Goal: Task Accomplishment & Management: Use online tool/utility

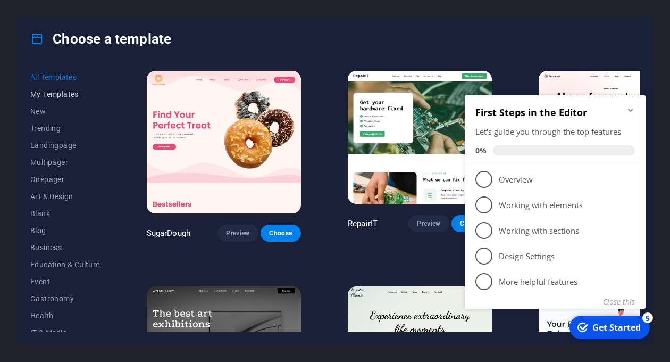
click at [45, 94] on span "My Templates" at bounding box center [65, 94] width 70 height 9
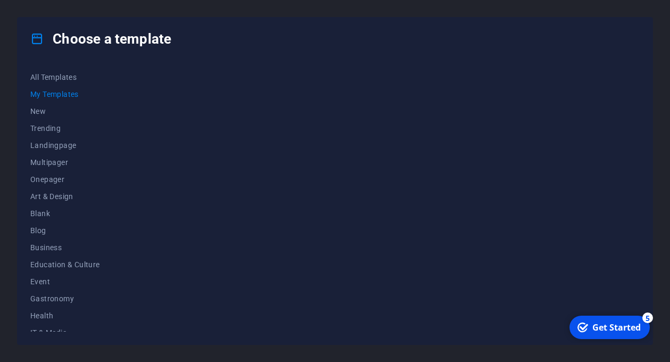
click at [604, 320] on div "checkmark Get Started 5" at bounding box center [610, 326] width 80 height 23
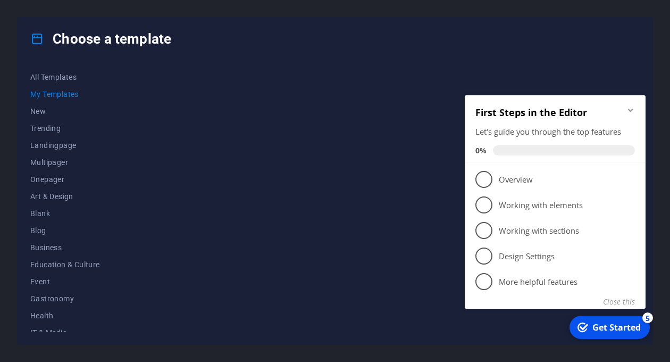
click at [290, 230] on div at bounding box center [392, 200] width 495 height 263
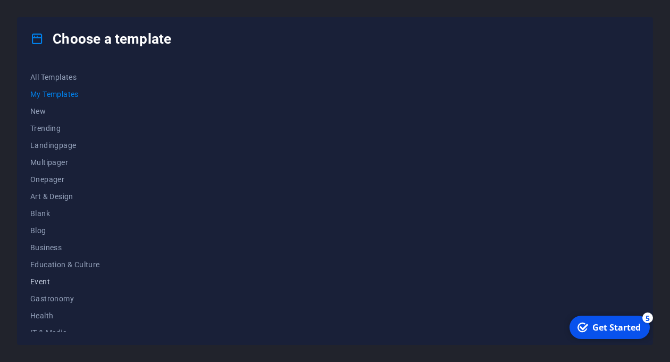
scroll to position [163, 0]
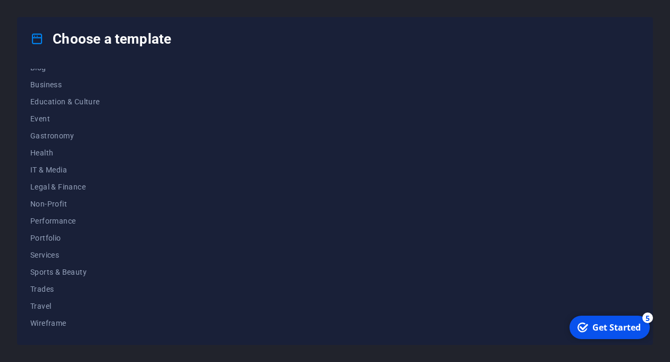
click at [585, 328] on icon "Get Started 5 items remaining, 0% complete" at bounding box center [583, 327] width 11 height 10
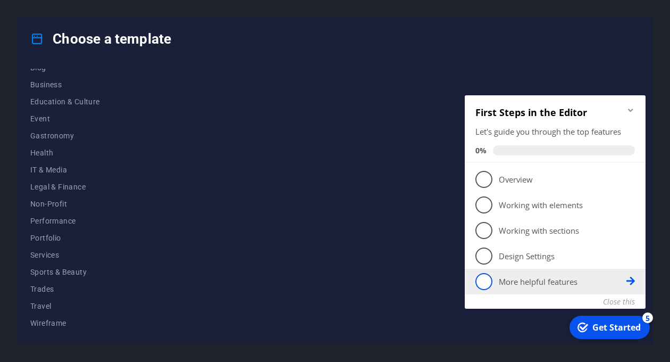
click at [561, 279] on p "More helpful features - incomplete" at bounding box center [563, 281] width 128 height 11
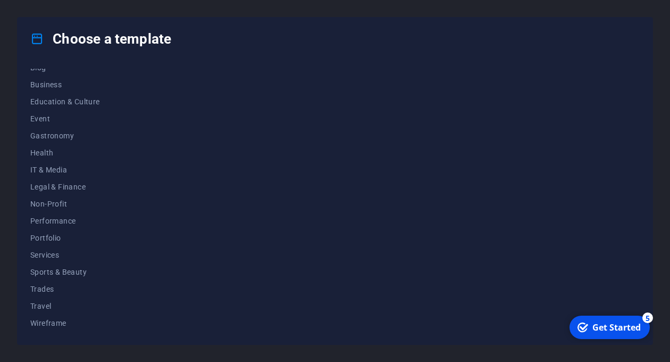
click at [622, 334] on div "checkmark Get Started 5" at bounding box center [610, 326] width 80 height 23
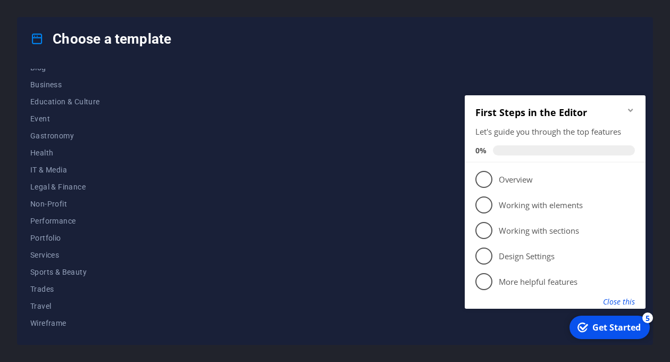
click at [630, 303] on button "Close this" at bounding box center [619, 301] width 32 height 10
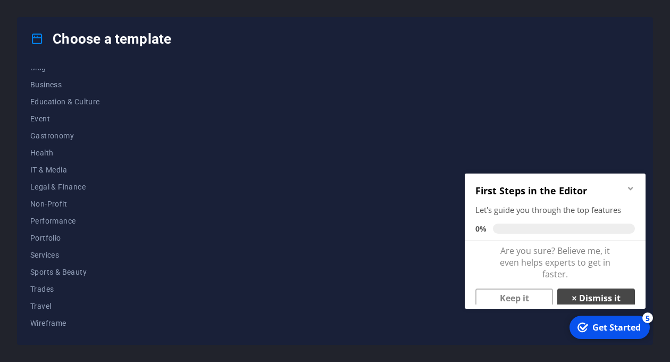
click at [599, 301] on link "× Dismiss it" at bounding box center [597, 297] width 78 height 19
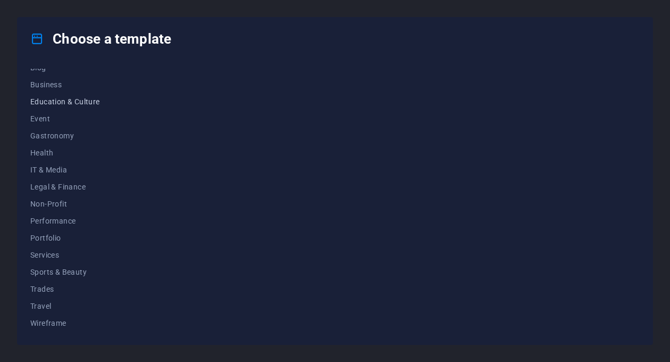
scroll to position [0, 0]
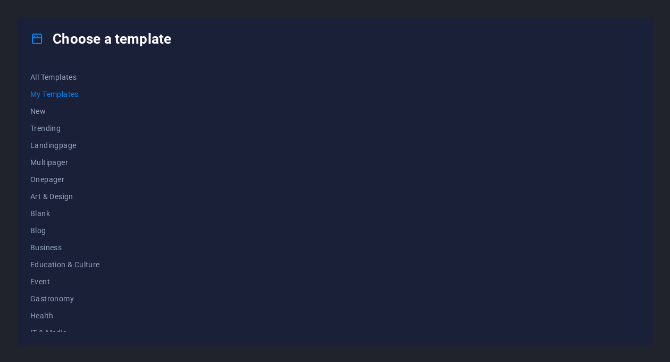
click at [59, 97] on span "My Templates" at bounding box center [65, 94] width 70 height 9
click at [63, 73] on span "All Templates" at bounding box center [65, 77] width 70 height 9
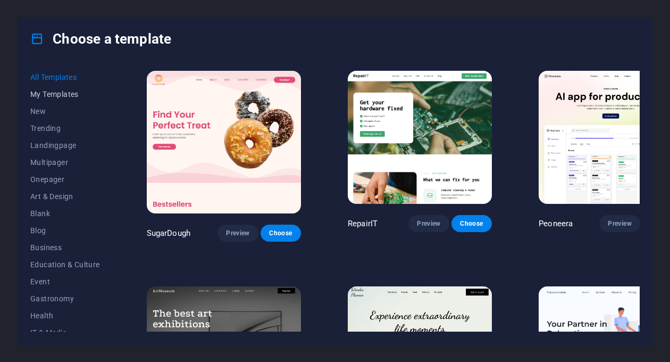
click at [45, 94] on span "My Templates" at bounding box center [65, 94] width 70 height 9
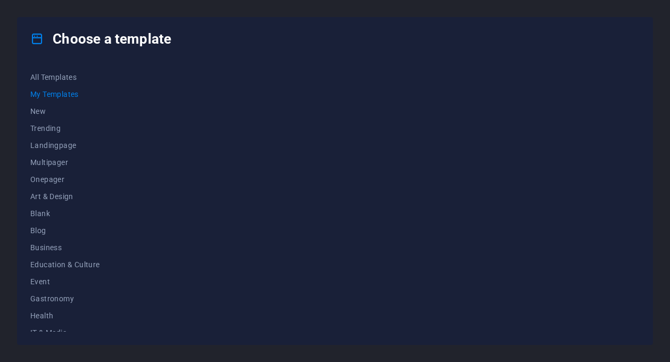
click at [168, 10] on div "Choose a template All Templates My Templates New Trending Landingpage Multipage…" at bounding box center [335, 181] width 670 height 362
click at [70, 77] on span "All Templates" at bounding box center [65, 77] width 70 height 9
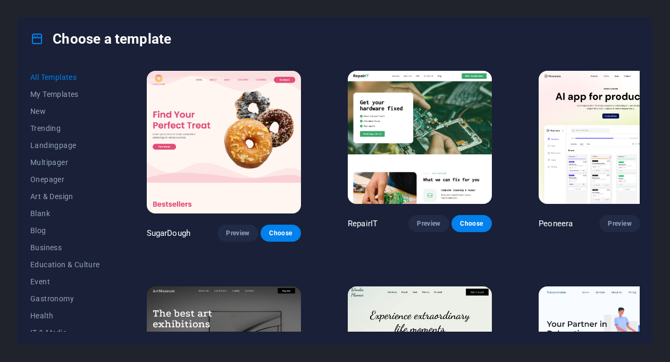
click at [153, 130] on img at bounding box center [224, 142] width 154 height 143
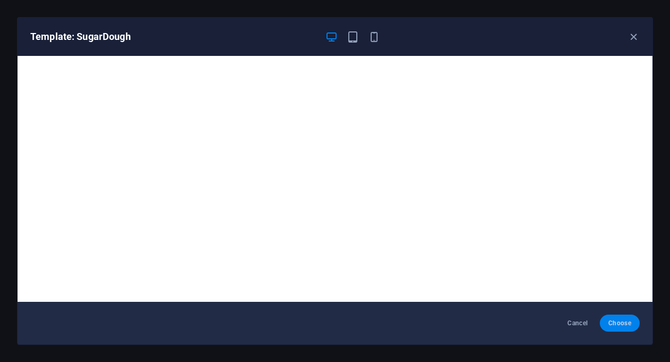
click at [627, 330] on button "Choose" at bounding box center [620, 322] width 40 height 17
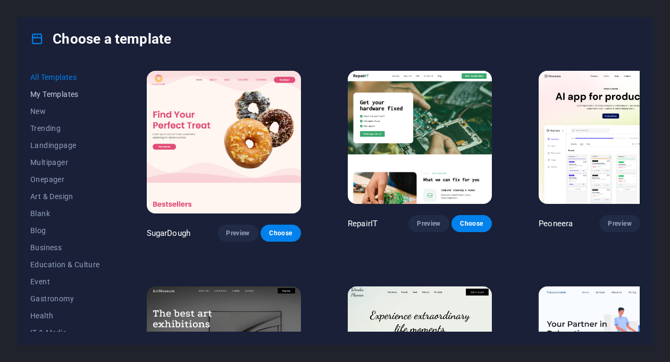
click at [66, 94] on span "My Templates" at bounding box center [65, 94] width 70 height 9
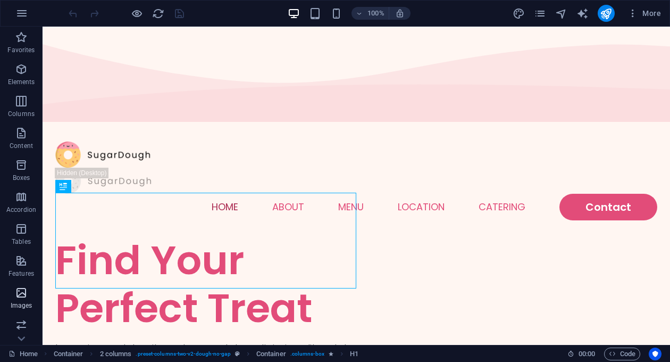
scroll to position [161, 0]
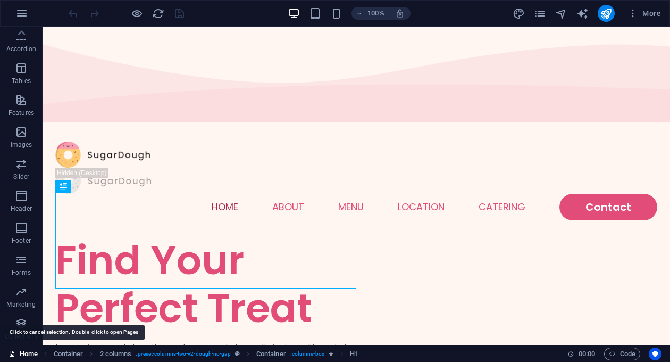
click at [30, 355] on link "Home" at bounding box center [23, 353] width 29 height 13
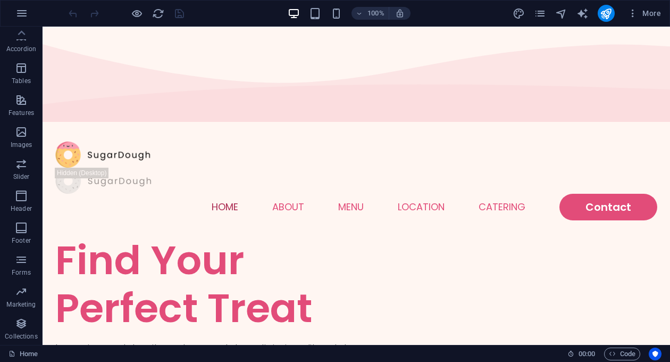
scroll to position [0, 0]
click at [19, 18] on icon "button" at bounding box center [21, 13] width 13 height 13
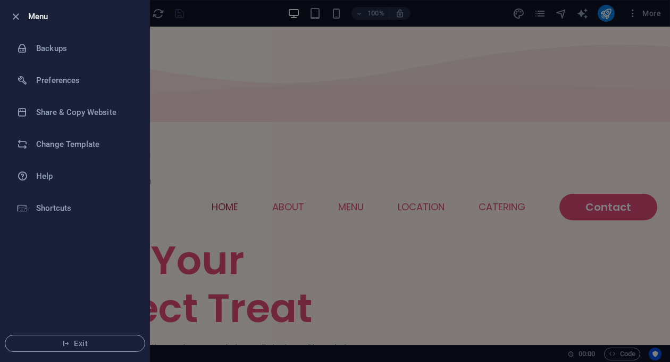
click at [637, 8] on div at bounding box center [335, 181] width 670 height 362
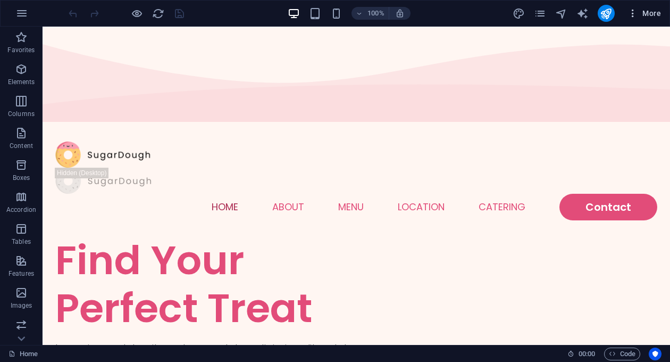
click at [635, 13] on icon "button" at bounding box center [633, 13] width 11 height 11
